Goal: Task Accomplishment & Management: Manage account settings

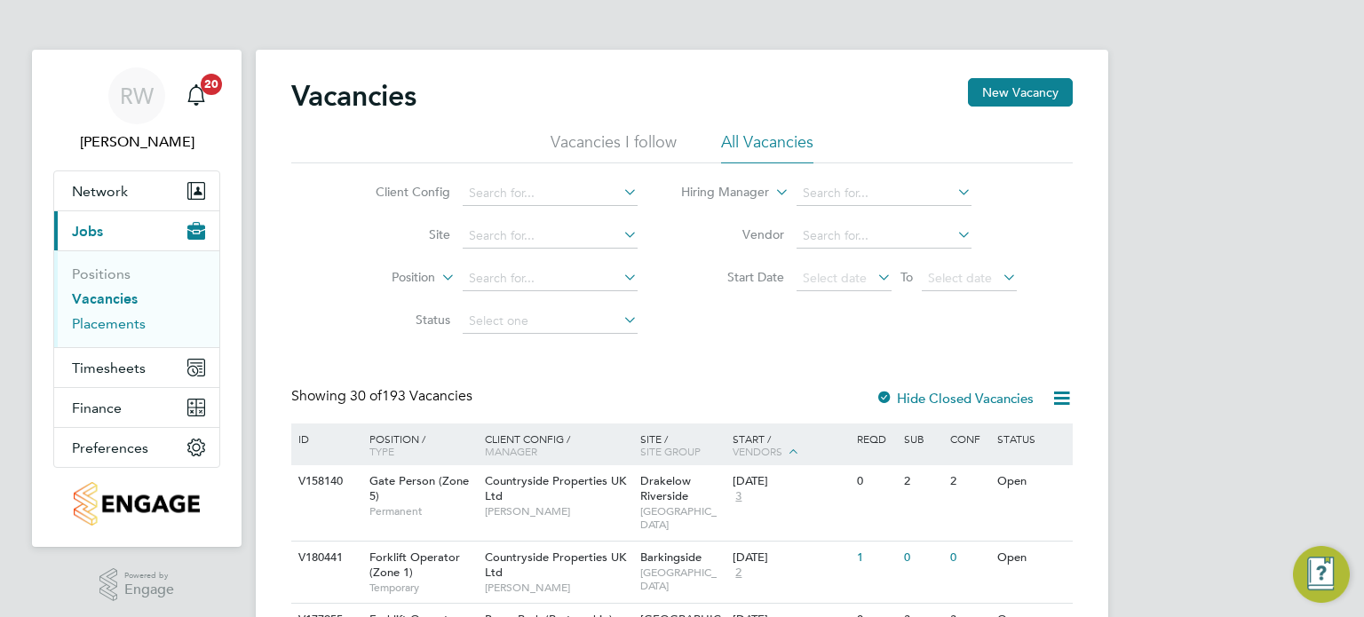
click at [111, 323] on link "Placements" at bounding box center [109, 323] width 74 height 17
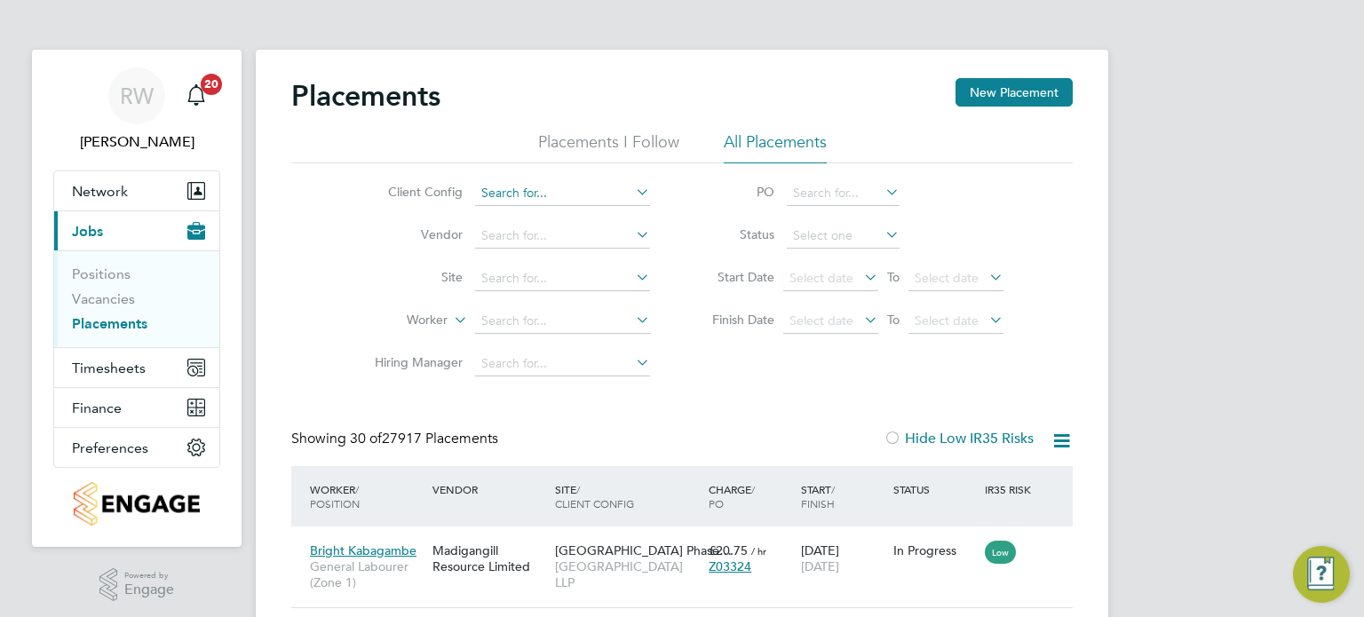
click at [543, 187] on input at bounding box center [562, 193] width 175 height 25
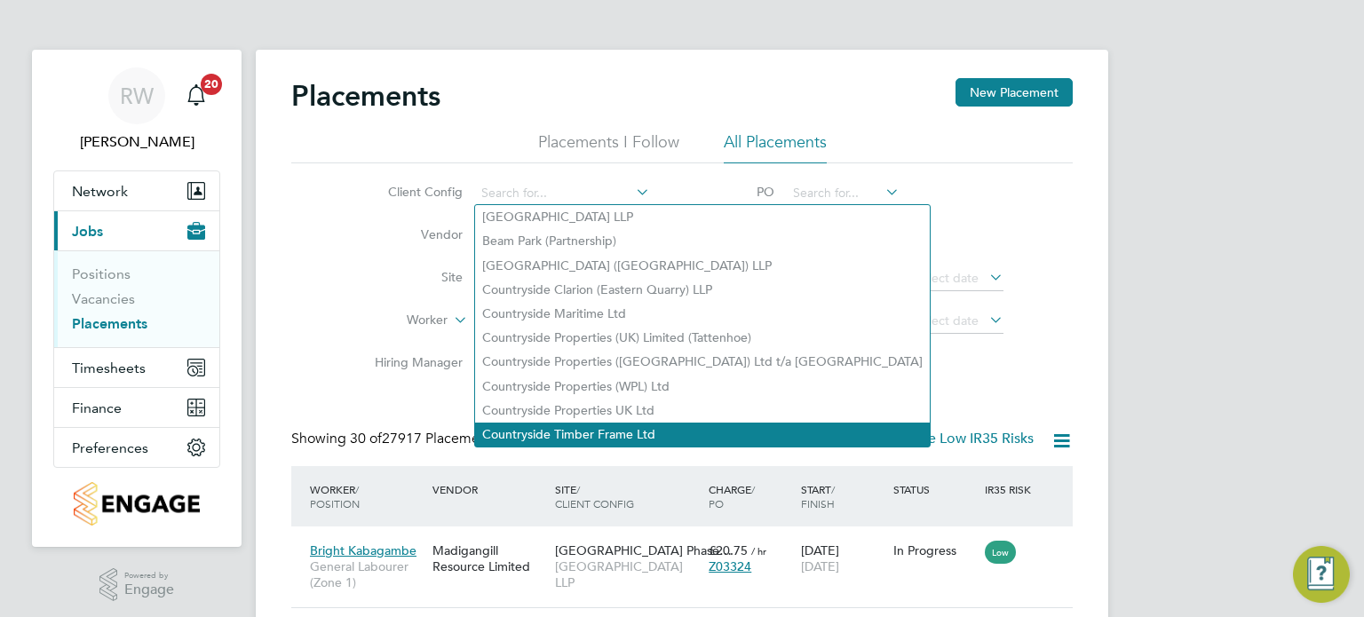
click at [603, 432] on li "Countryside Timber Frame Ltd" at bounding box center [702, 435] width 455 height 24
type input "Countryside Timber Frame Ltd"
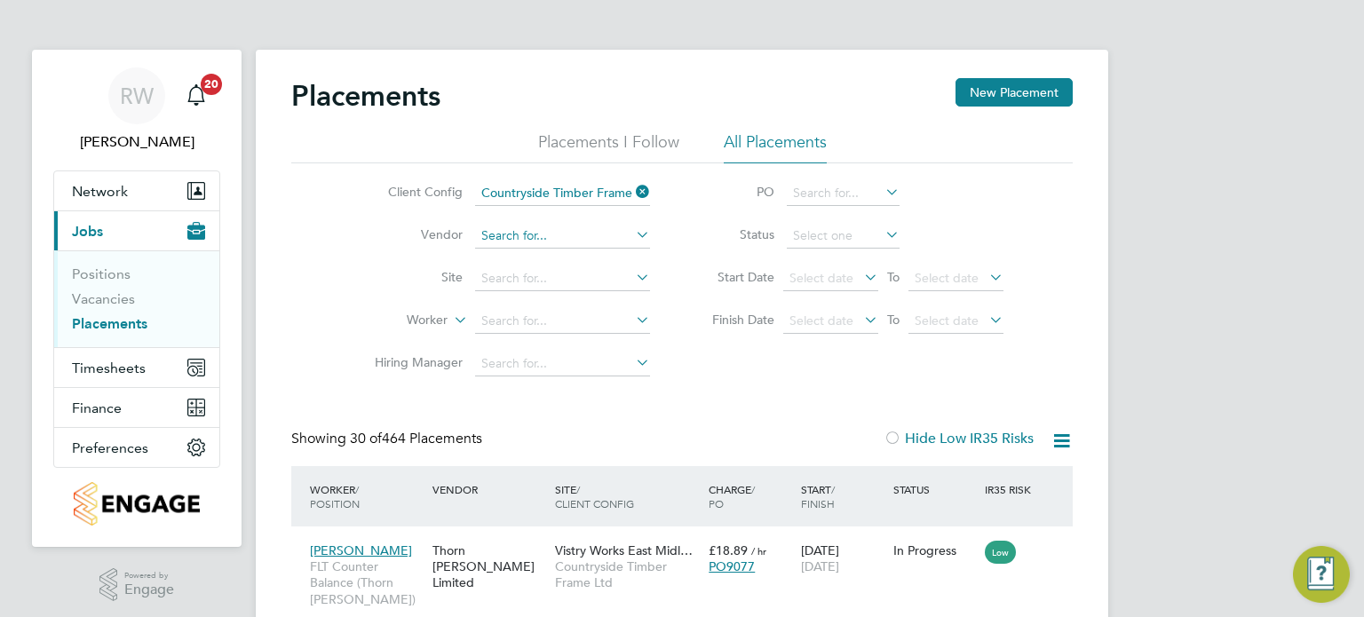
click at [548, 233] on input at bounding box center [562, 236] width 175 height 25
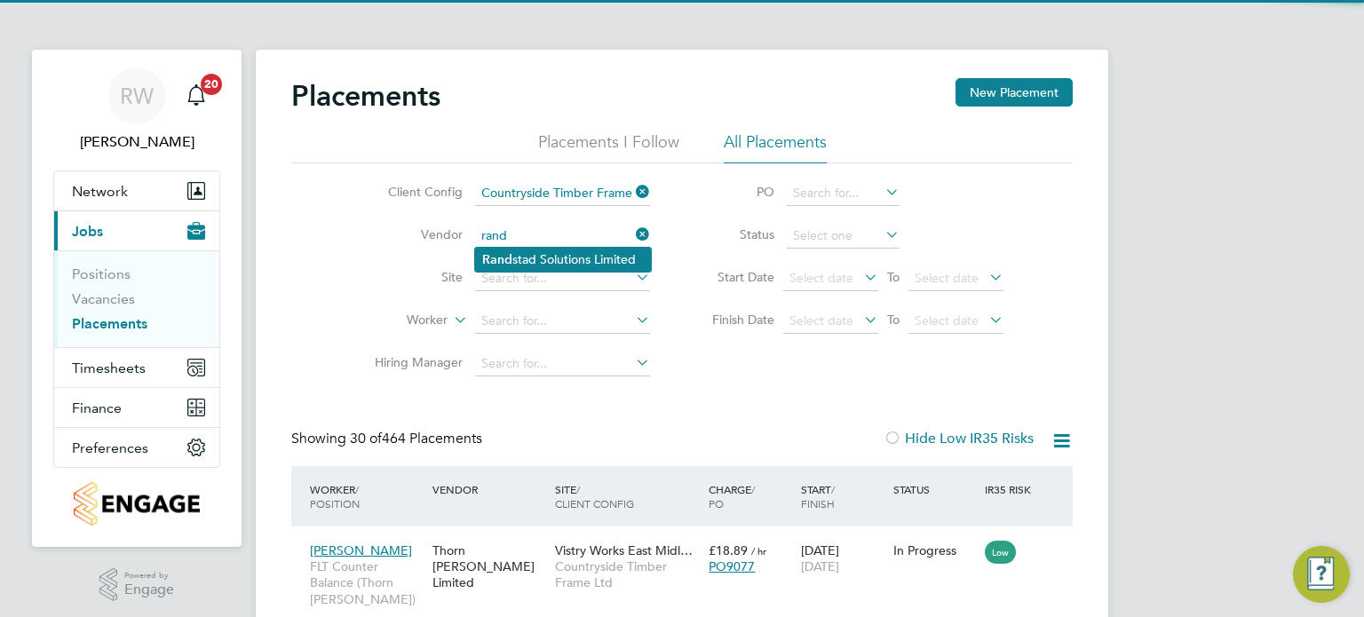
click at [547, 255] on li "Rand stad Solutions Limited" at bounding box center [563, 260] width 176 height 24
type input "Randstad Solutions Limited"
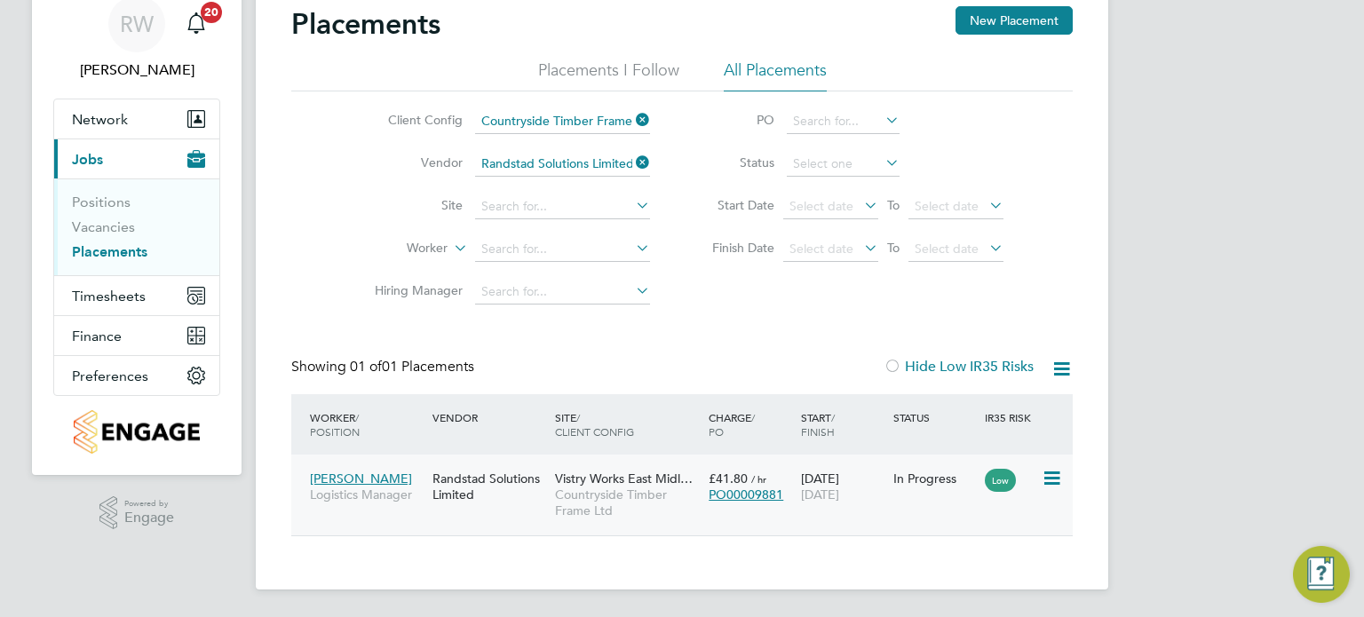
click at [646, 496] on span "Countryside Timber Frame Ltd" at bounding box center [627, 503] width 145 height 32
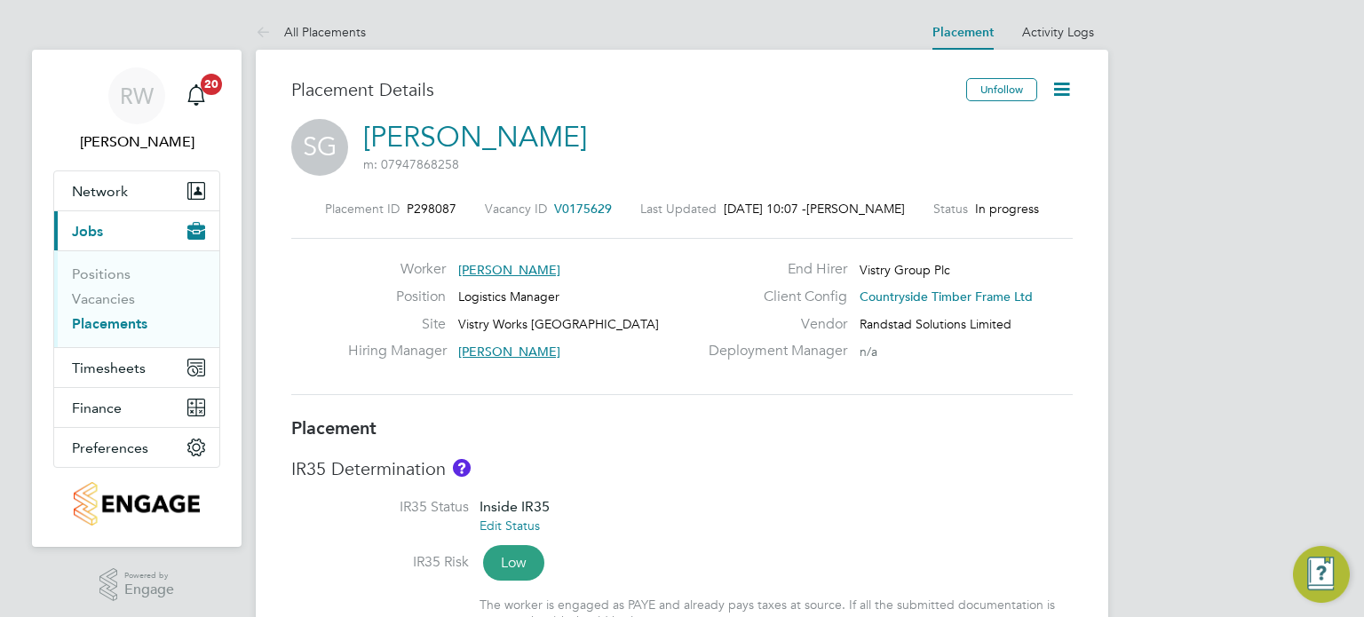
click at [1058, 91] on icon at bounding box center [1061, 89] width 22 height 22
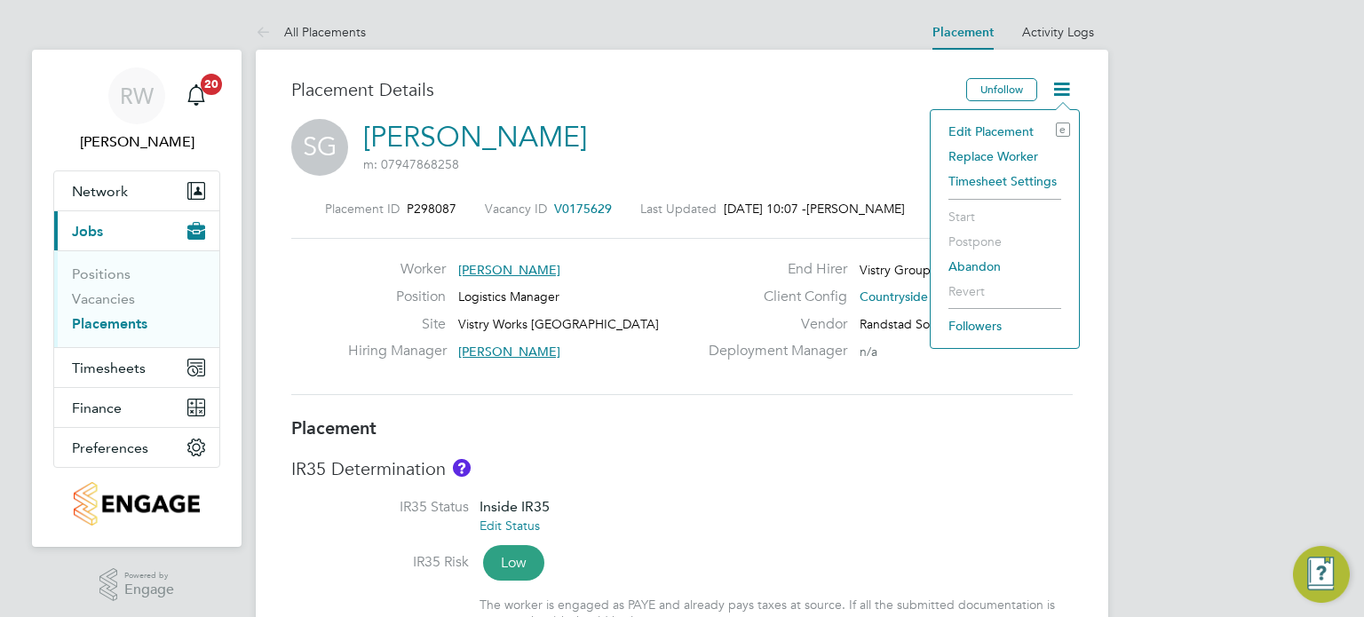
click at [996, 130] on li "Edit Placement e" at bounding box center [1004, 131] width 131 height 25
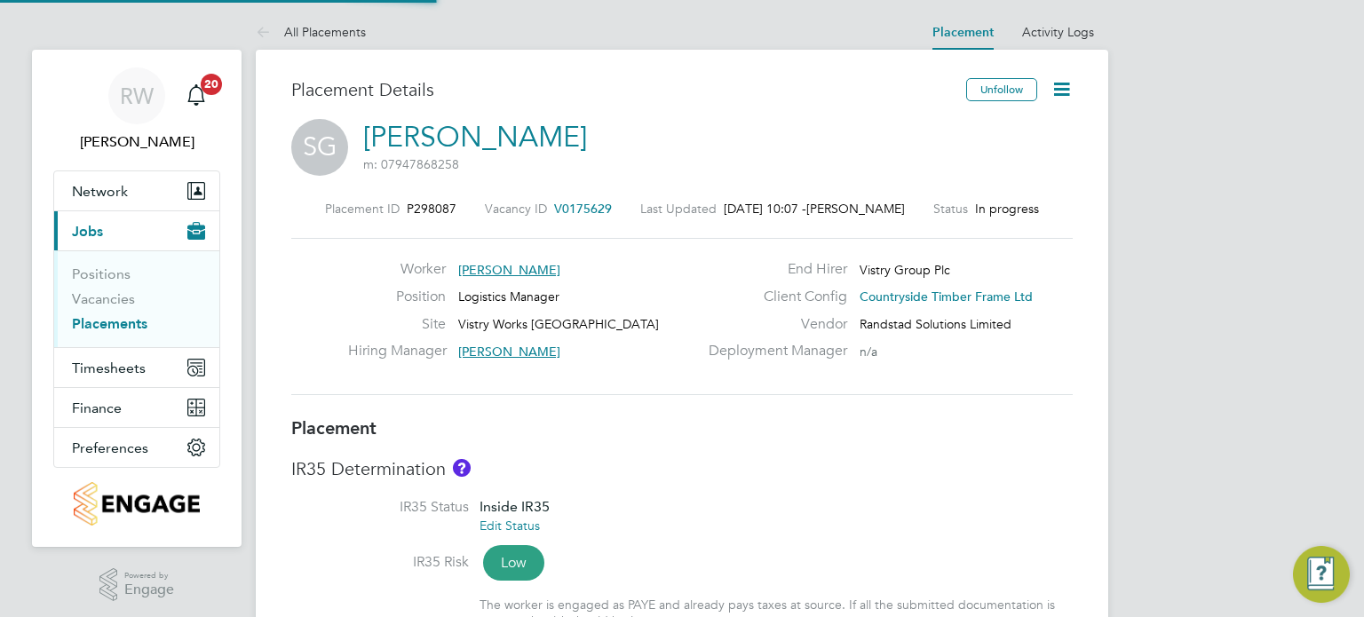
type input "[PERSON_NAME]"
type input "[DATE]"
type input "06:00"
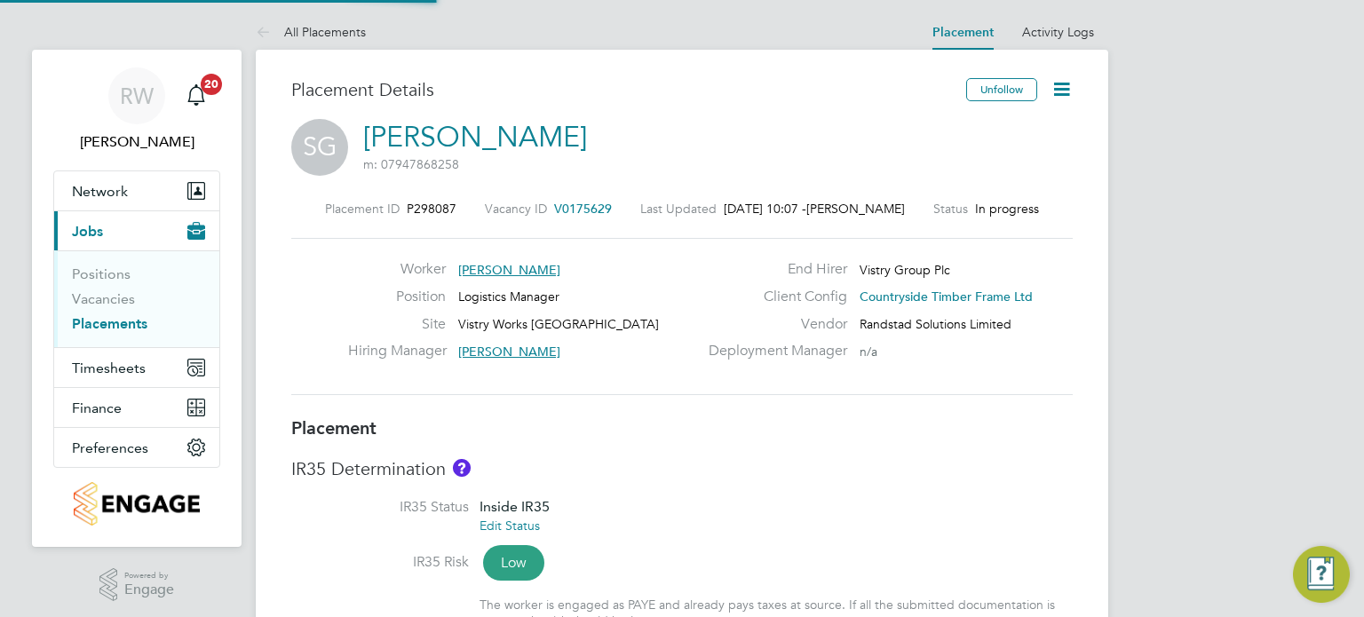
type input "14:00"
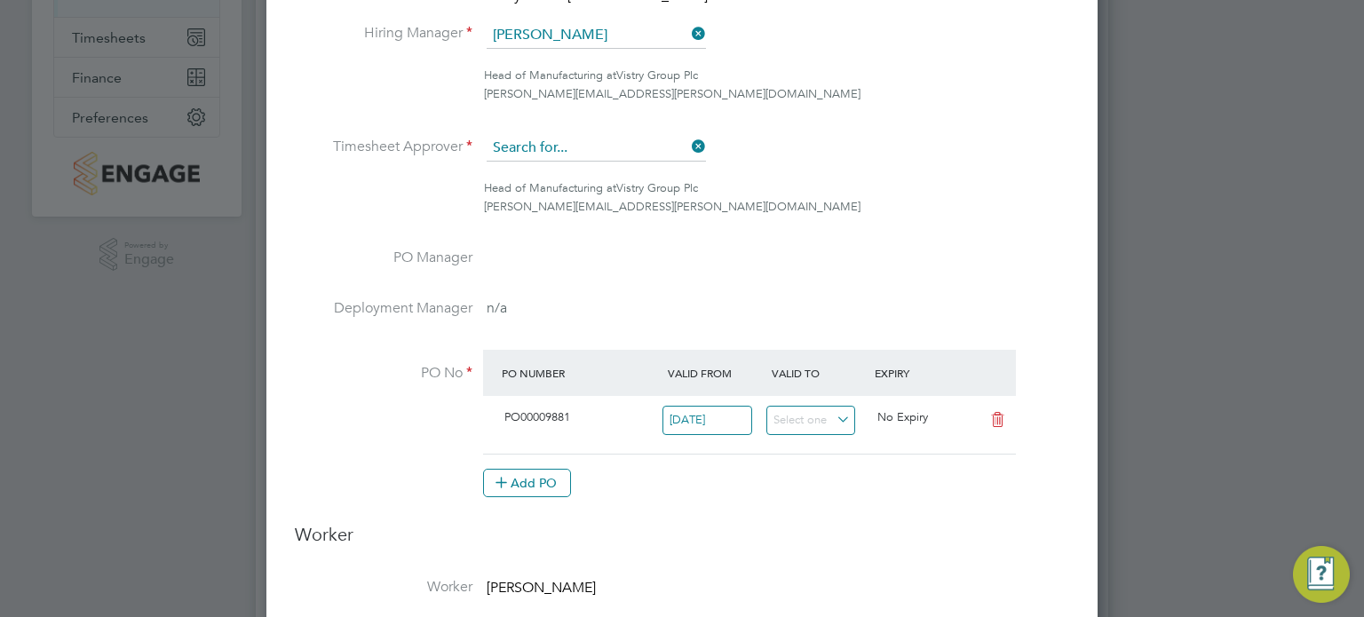
click at [686, 144] on input at bounding box center [596, 148] width 219 height 27
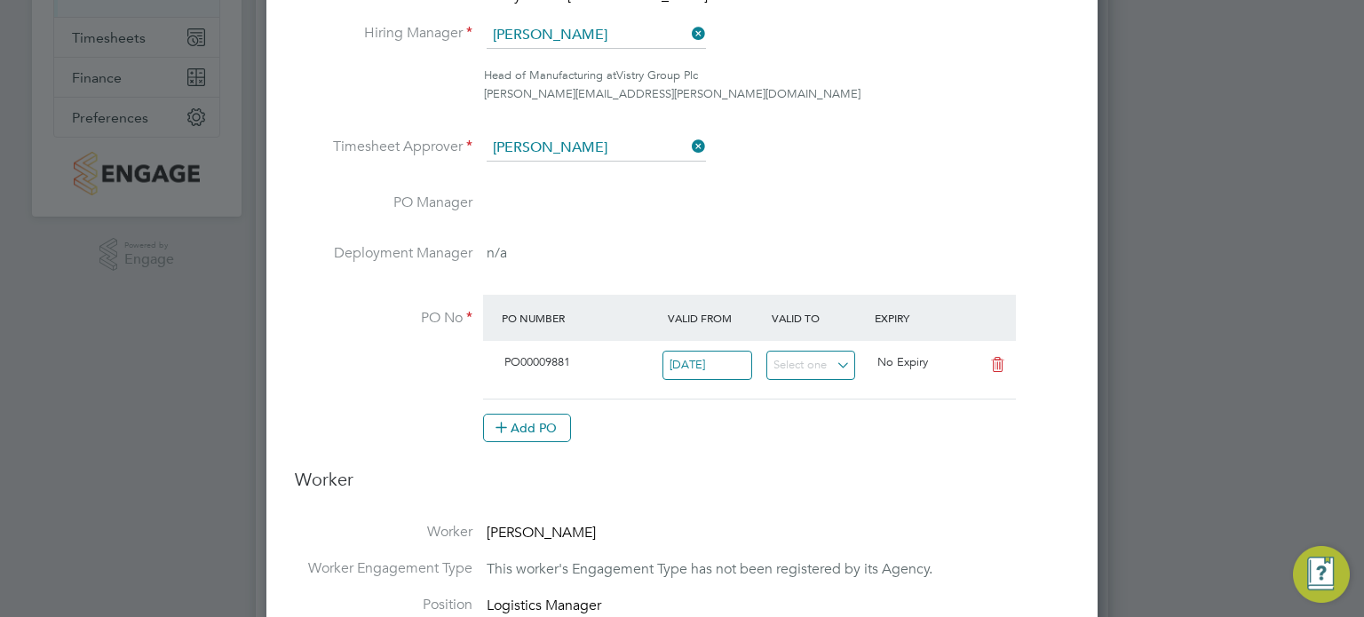
click at [554, 166] on li "[PERSON_NAME] [PERSON_NAME]" at bounding box center [597, 173] width 220 height 24
type input "[PERSON_NAME]"
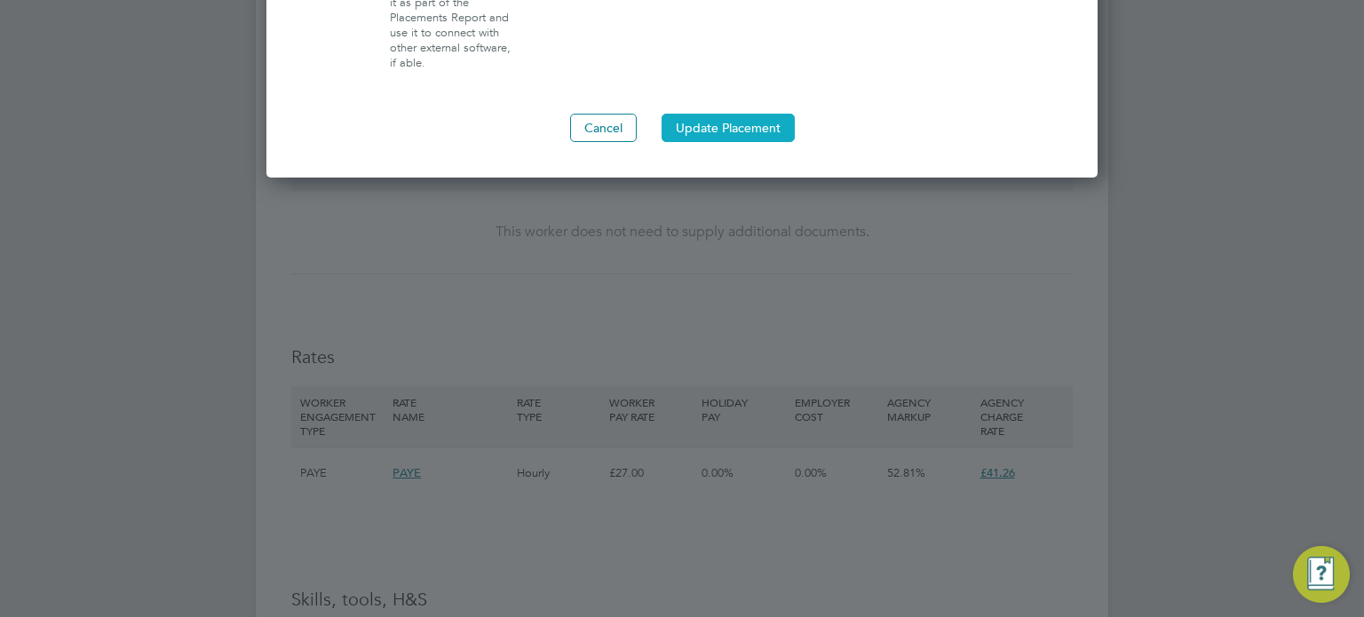
click at [746, 114] on button "Update Placement" at bounding box center [728, 128] width 133 height 28
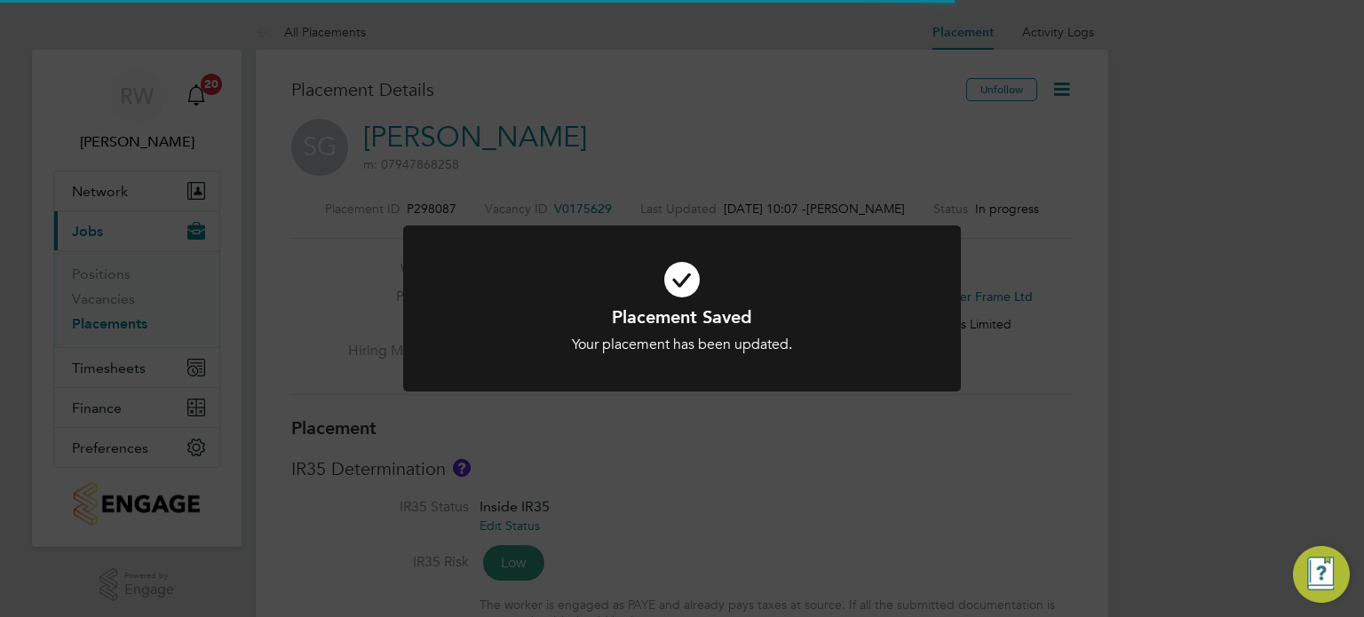
click at [939, 194] on div "Placement Saved Your placement has been updated. Cancel Okay" at bounding box center [682, 308] width 1364 height 617
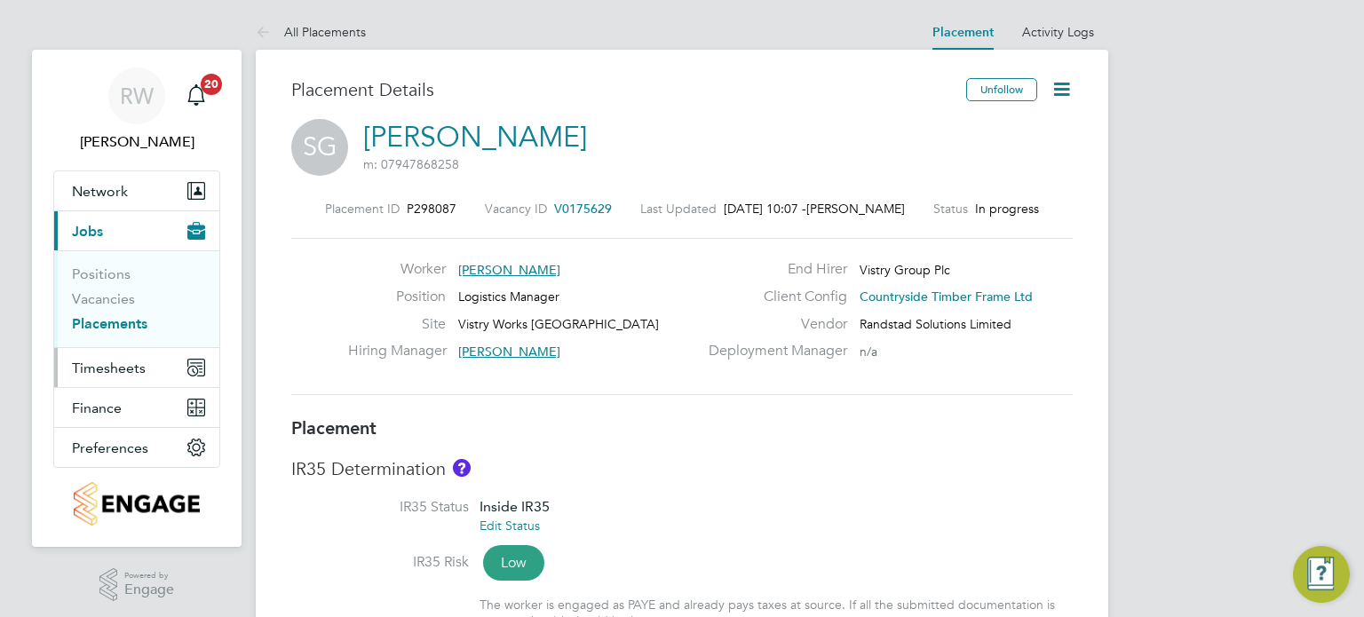
click at [107, 367] on span "Timesheets" at bounding box center [109, 368] width 74 height 17
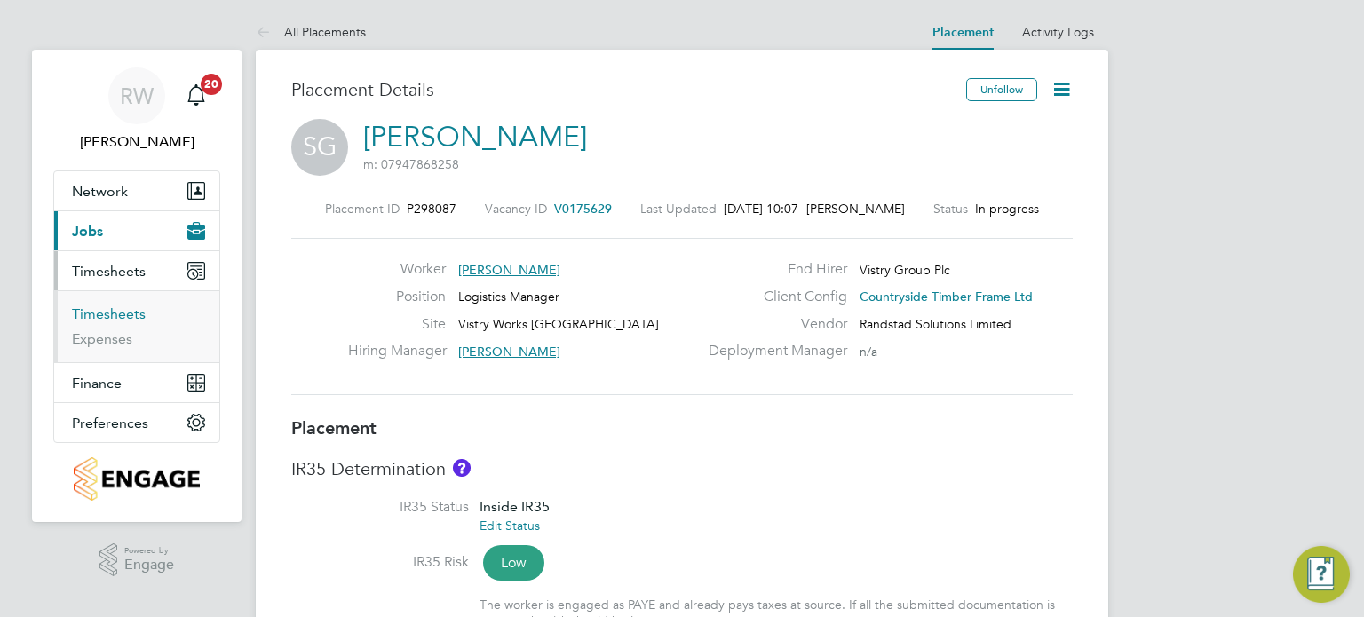
click at [119, 307] on link "Timesheets" at bounding box center [109, 313] width 74 height 17
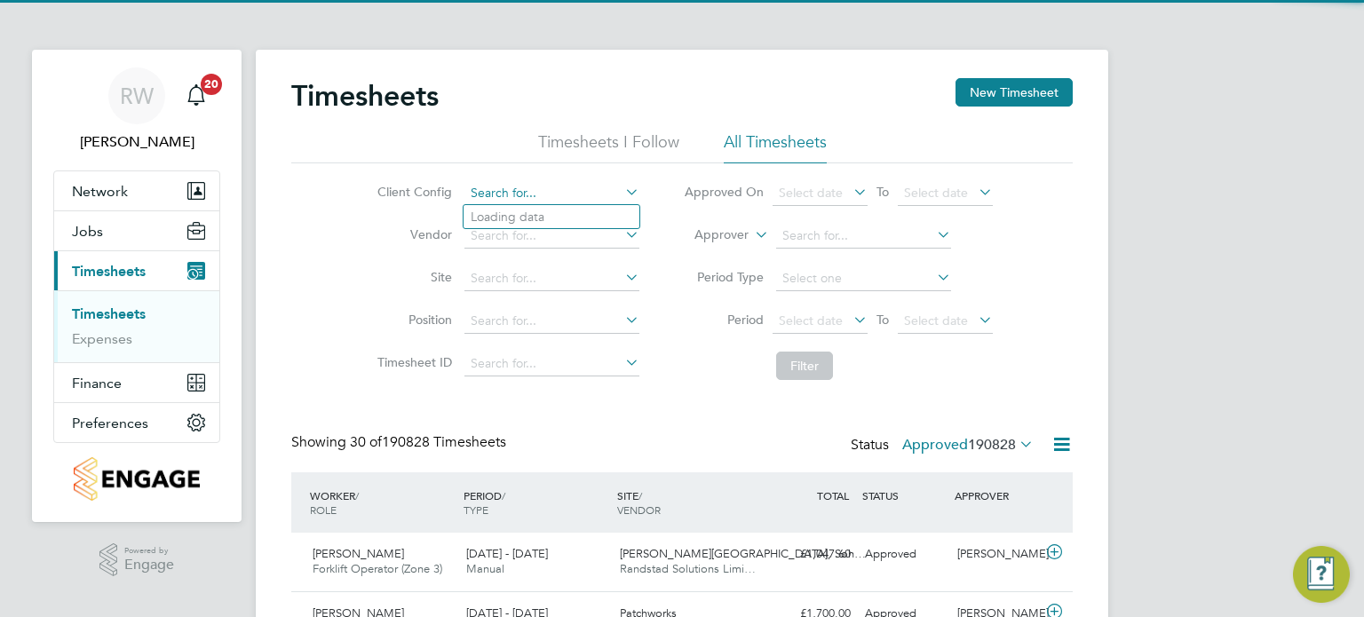
click at [516, 191] on input at bounding box center [551, 193] width 175 height 25
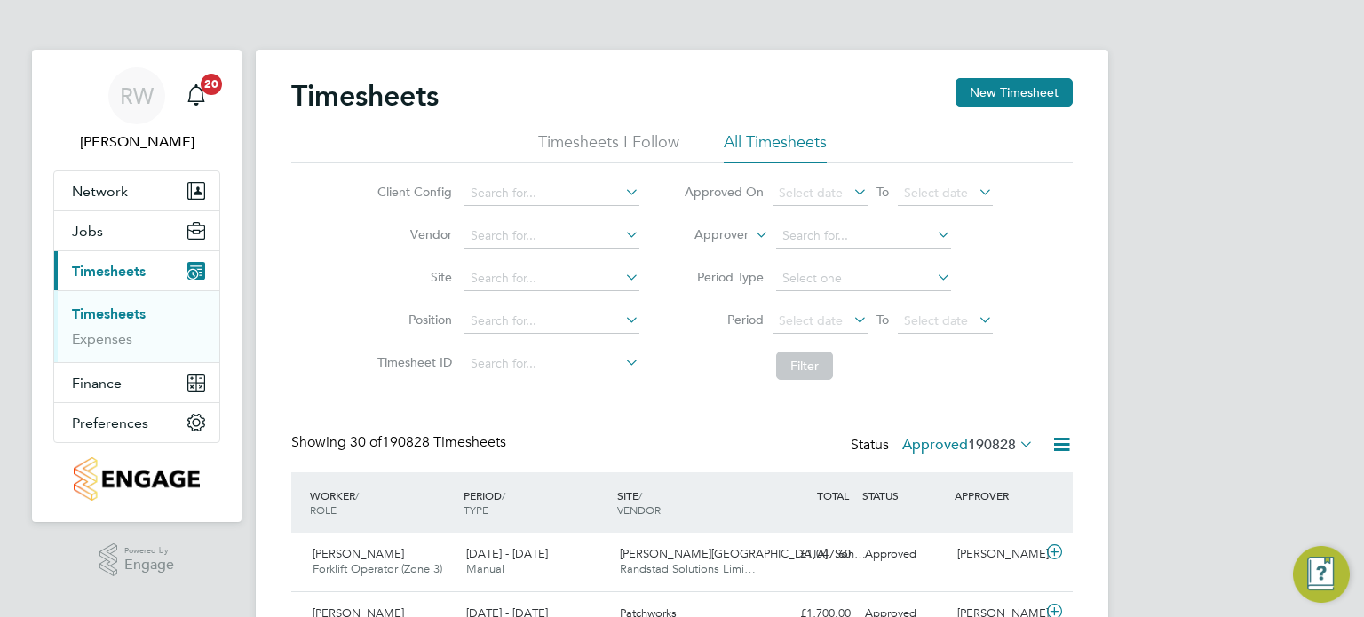
click at [598, 425] on li "Countryside Timber Frame Ltd" at bounding box center [691, 435] width 455 height 24
type input "Countryside Timber Frame Ltd"
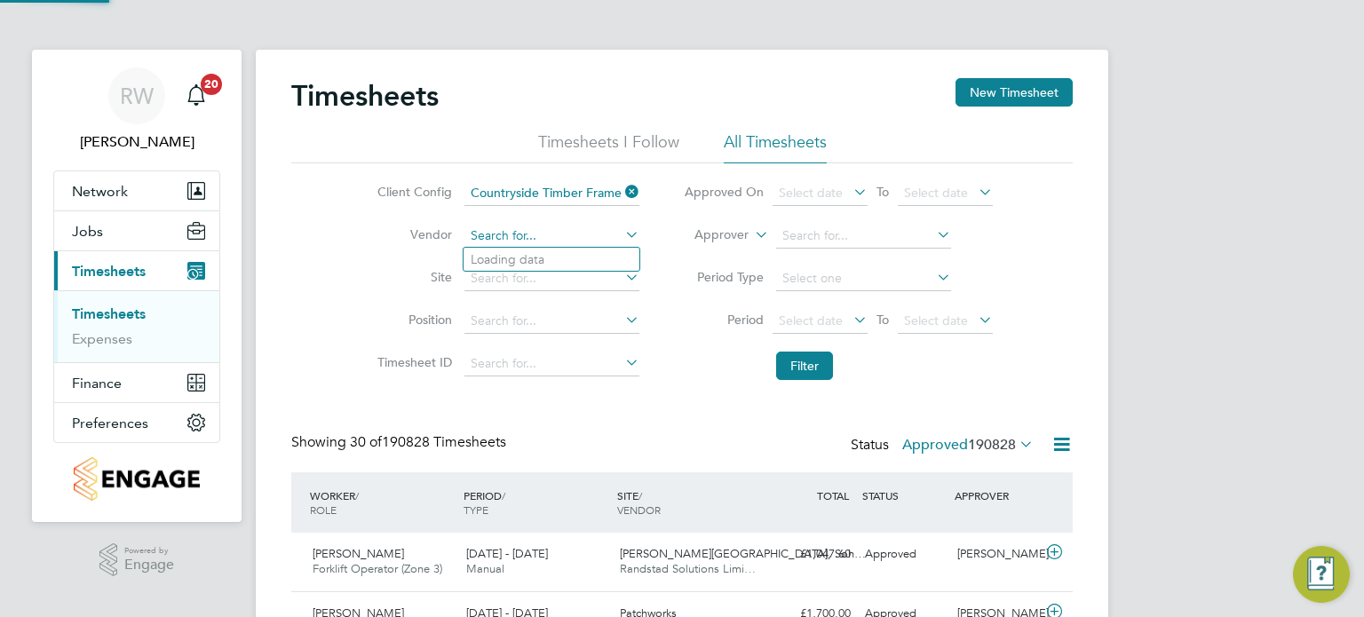
click at [542, 234] on input at bounding box center [551, 236] width 175 height 25
click at [541, 251] on li "[PERSON_NAME] Solutions Limited" at bounding box center [552, 260] width 176 height 24
type input "Randstad Solutions Limited"
click at [945, 447] on label "Approved 190828" at bounding box center [967, 445] width 131 height 18
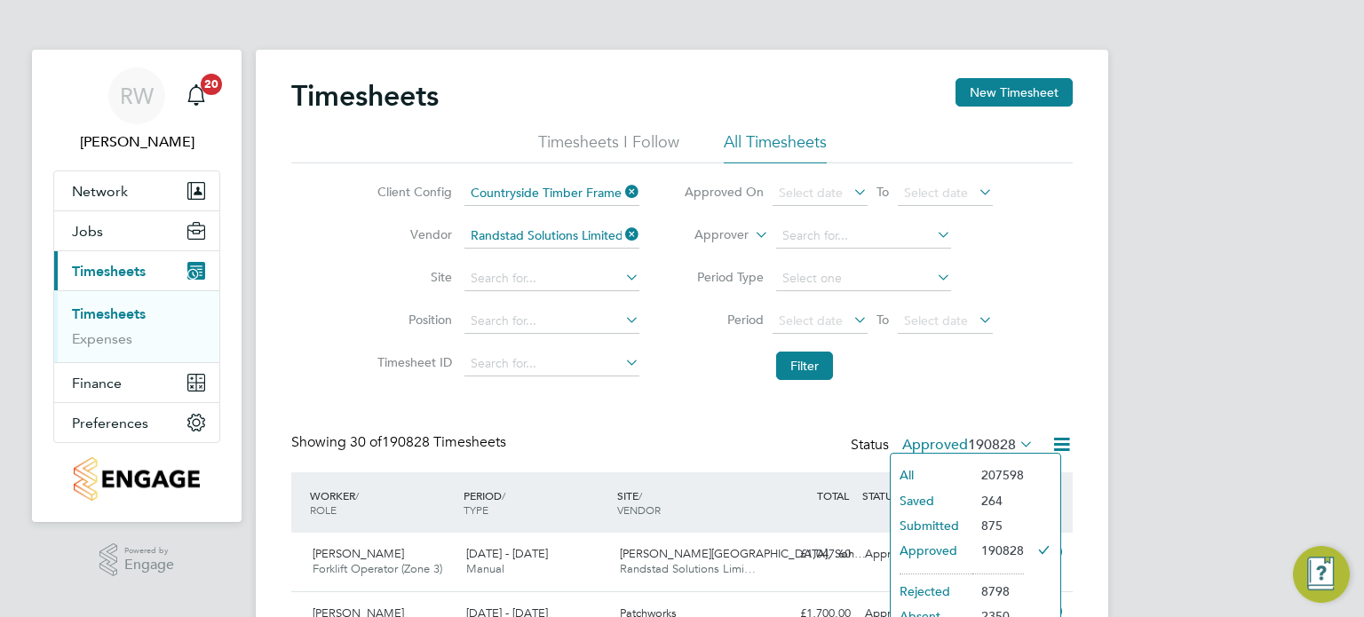
click at [928, 522] on li "Submitted" at bounding box center [932, 525] width 82 height 25
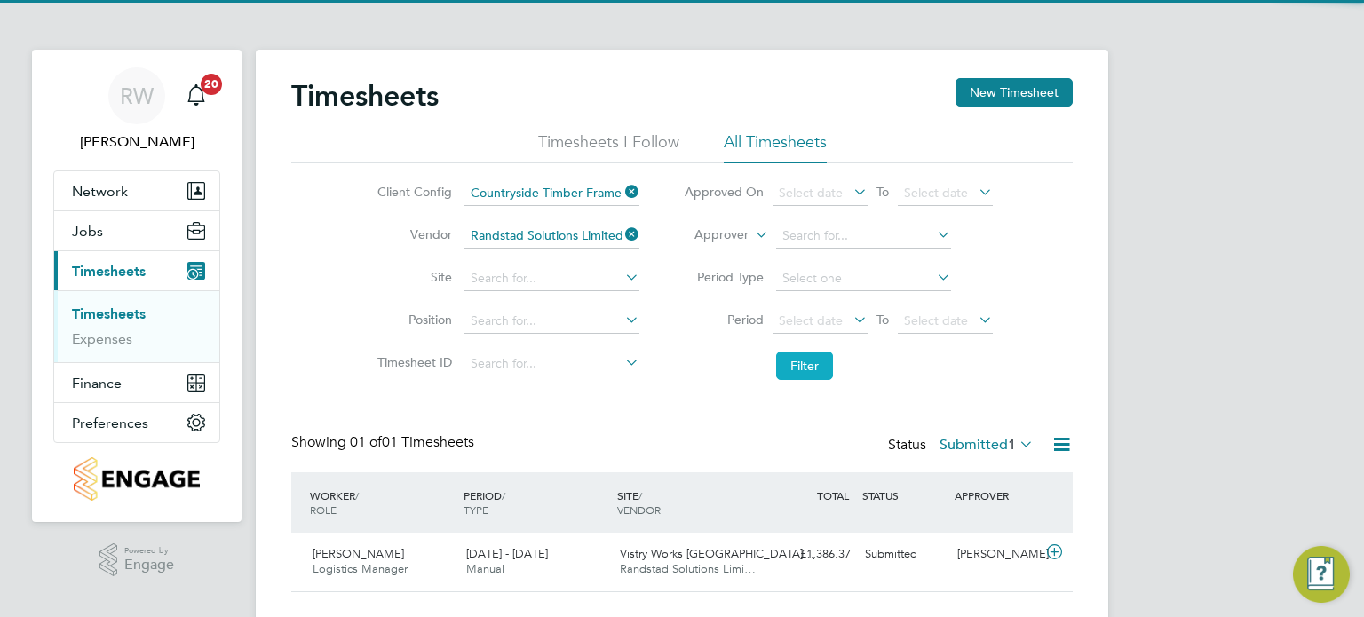
click at [805, 359] on button "Filter" at bounding box center [804, 366] width 57 height 28
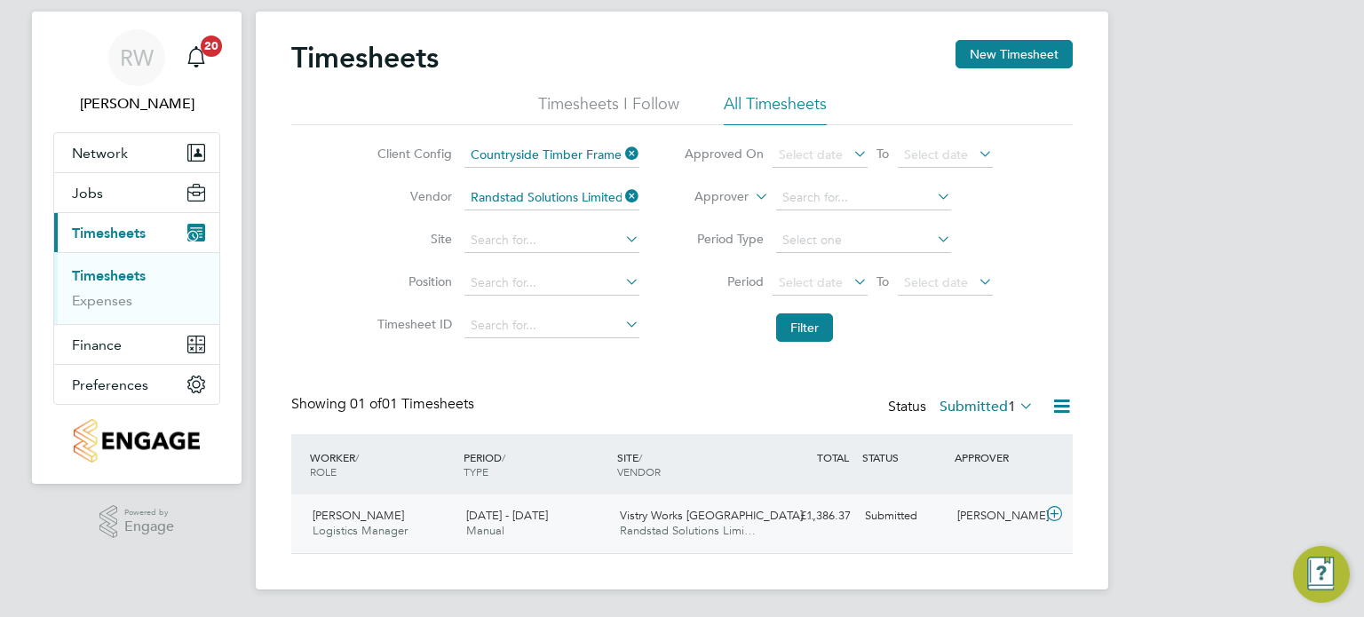
click at [629, 531] on span "Randstad Solutions Limi…" at bounding box center [688, 530] width 136 height 15
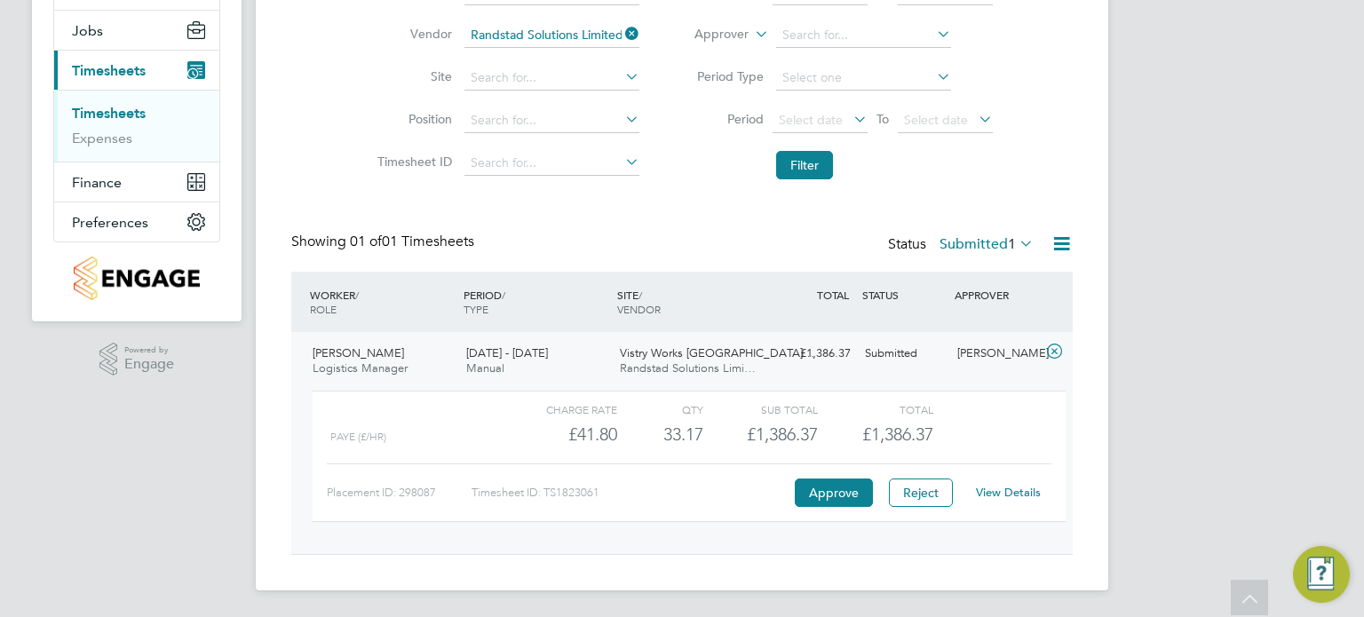
click at [1015, 493] on link "View Details" at bounding box center [1008, 492] width 65 height 15
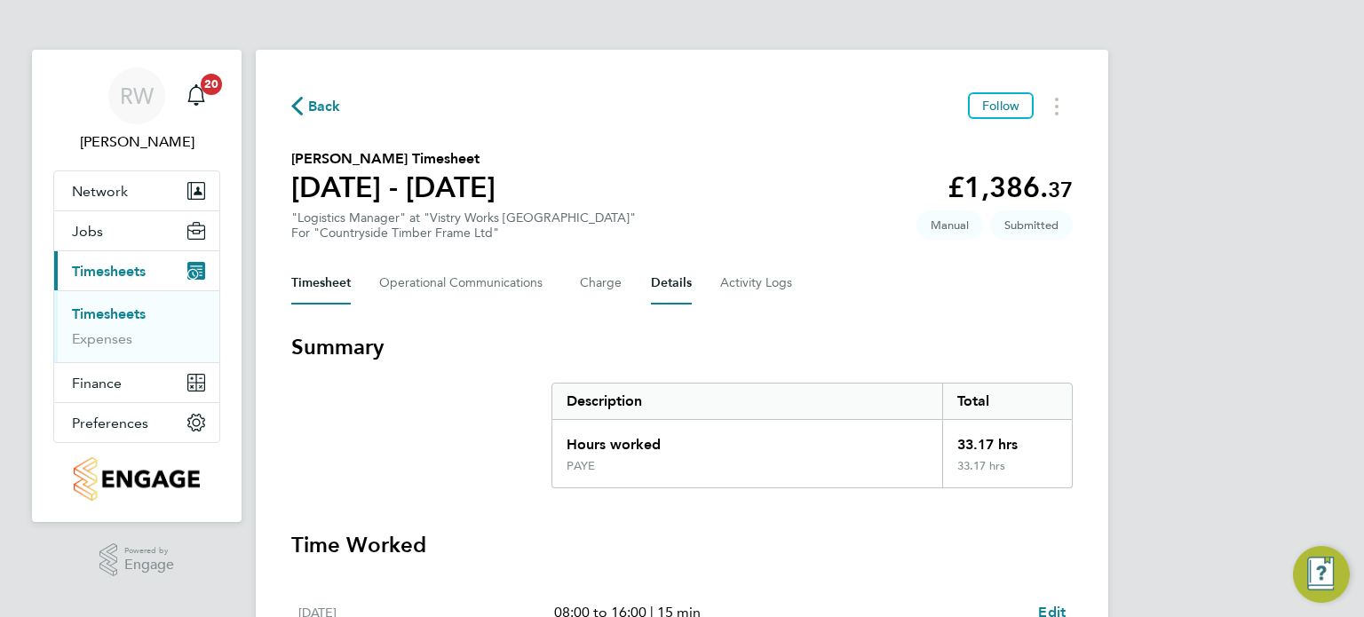
click at [672, 278] on button "Details" at bounding box center [671, 283] width 41 height 43
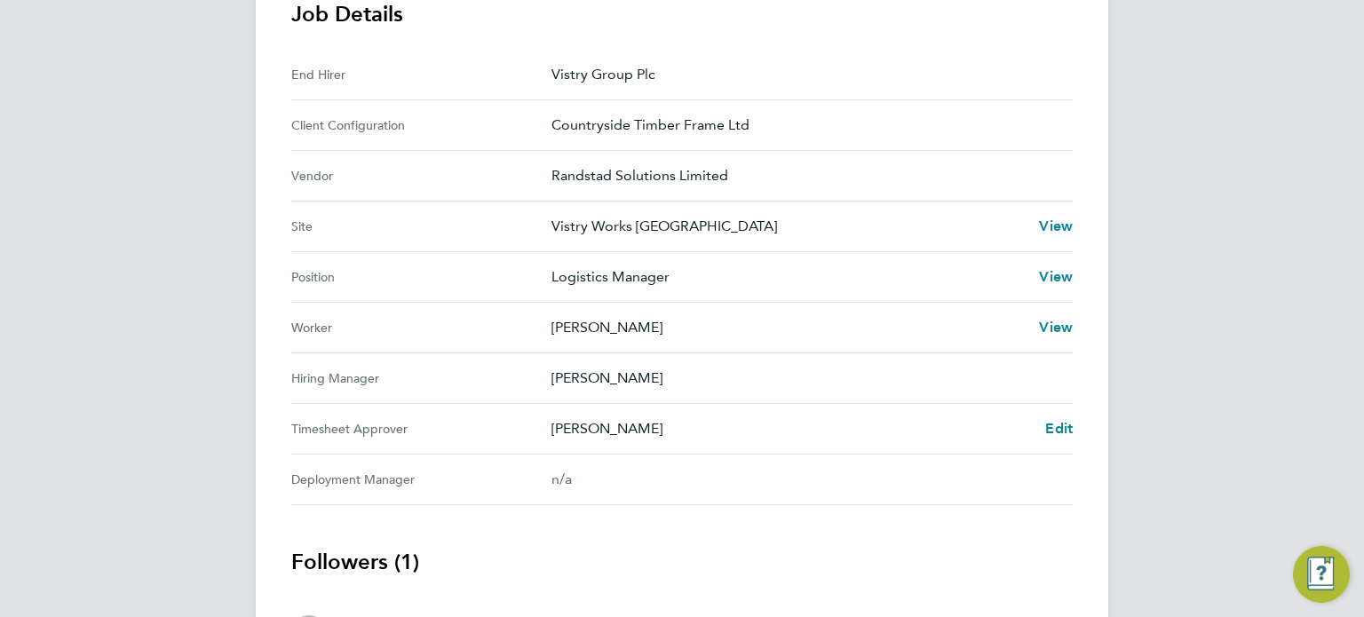
scroll to position [578, 0]
click at [1062, 424] on span "Edit" at bounding box center [1059, 427] width 28 height 17
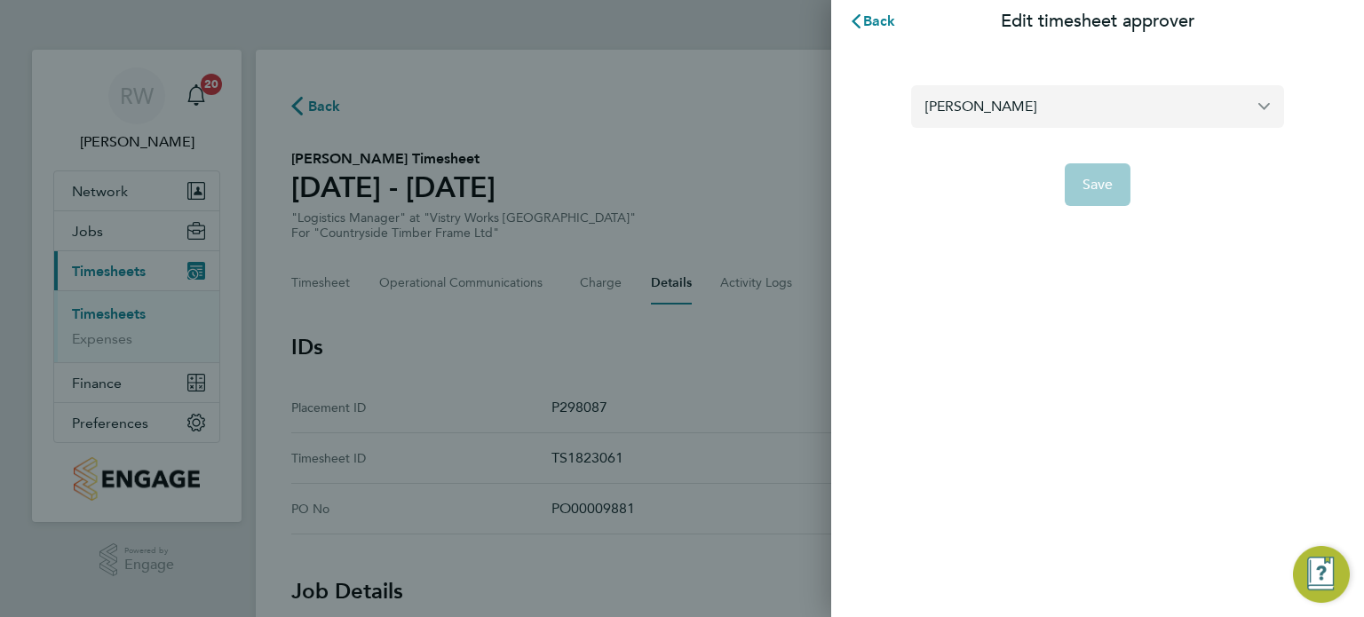
click at [1051, 103] on input "[PERSON_NAME]" at bounding box center [1097, 106] width 373 height 42
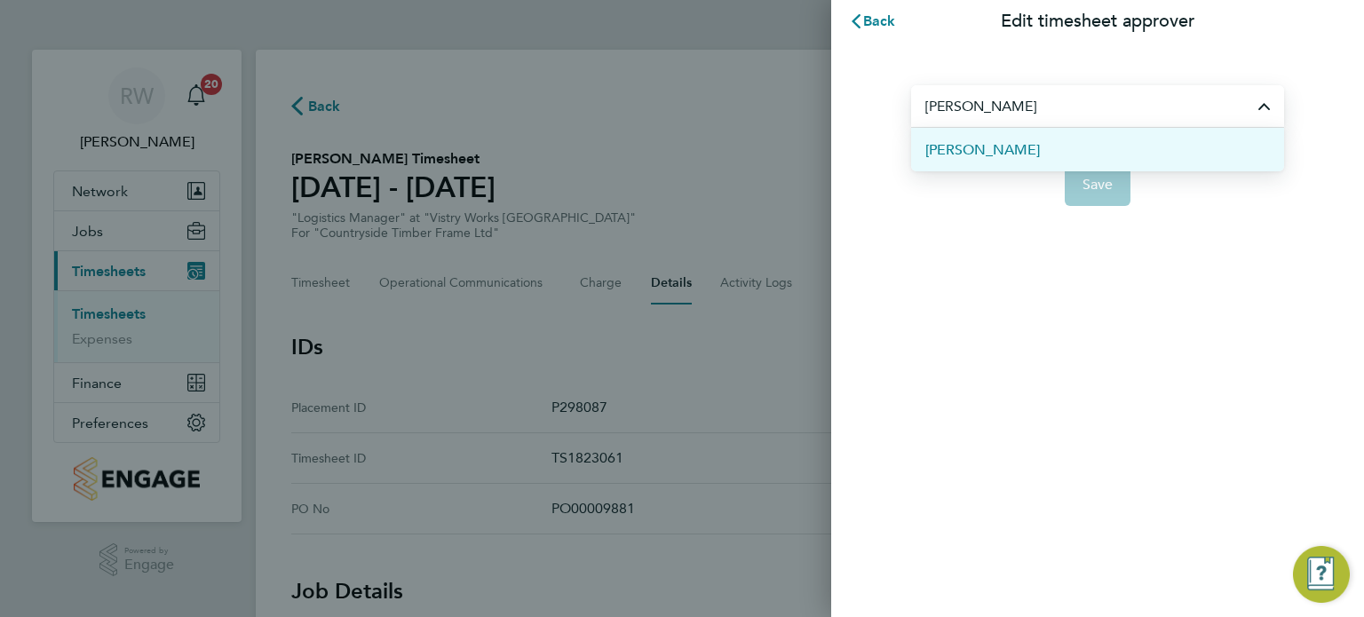
click at [995, 159] on span "[PERSON_NAME]" at bounding box center [982, 149] width 115 height 21
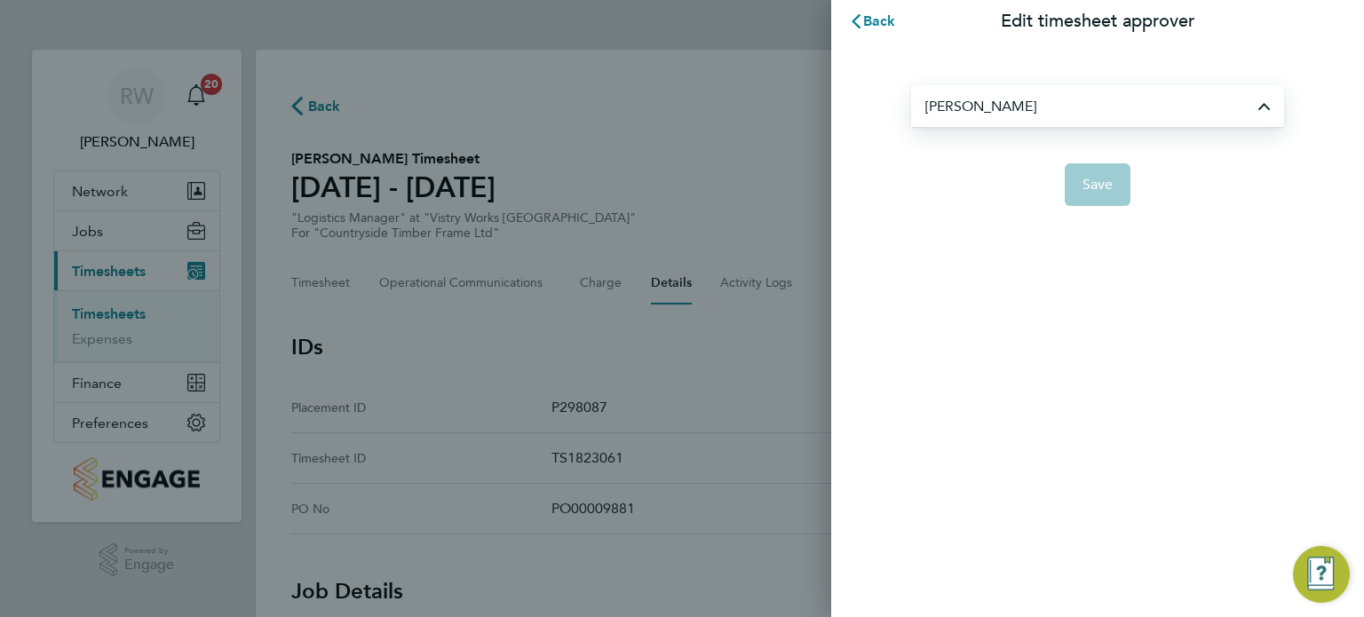
type input "[PERSON_NAME]"
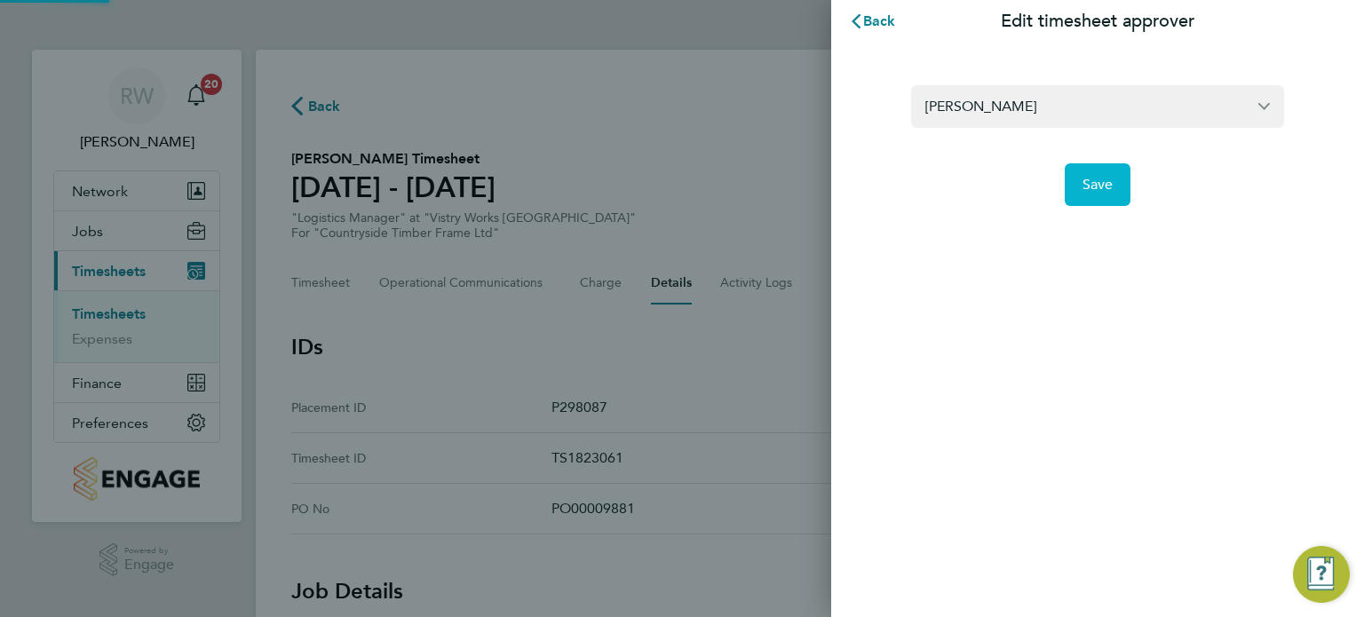
click at [1101, 184] on span "Save" at bounding box center [1097, 185] width 31 height 18
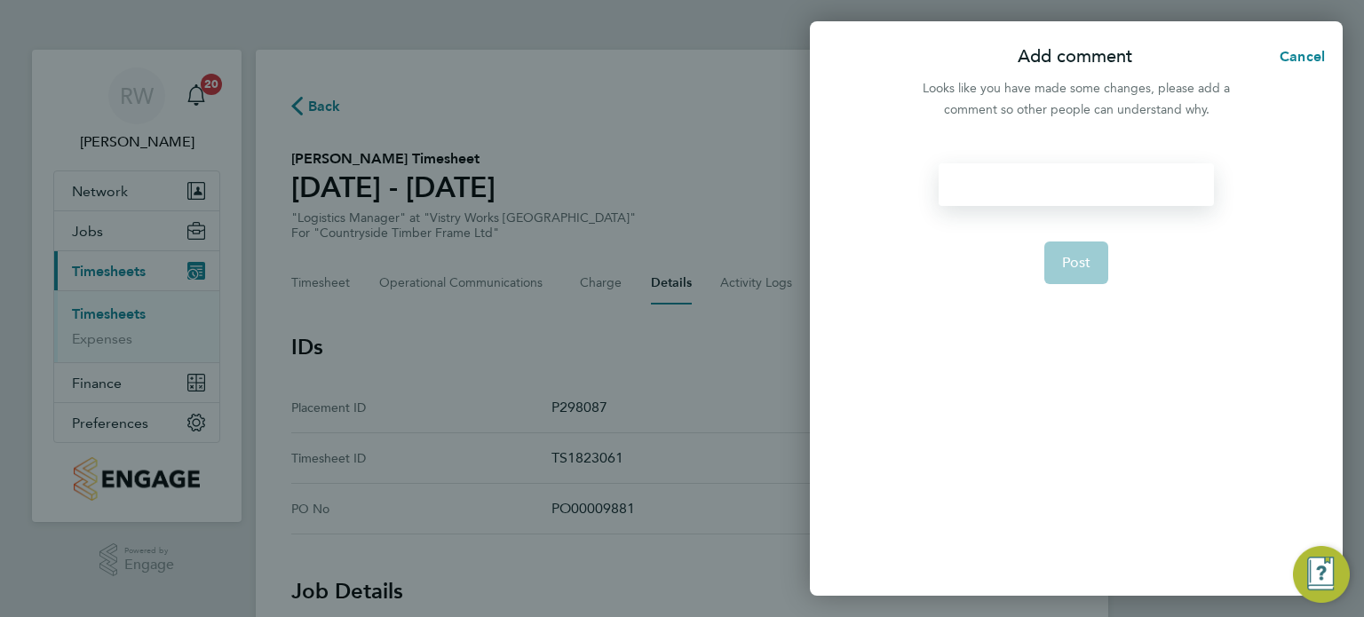
click at [1082, 180] on div at bounding box center [1076, 184] width 274 height 43
click at [1080, 266] on span "Post" at bounding box center [1076, 263] width 29 height 18
